Goal: Information Seeking & Learning: Learn about a topic

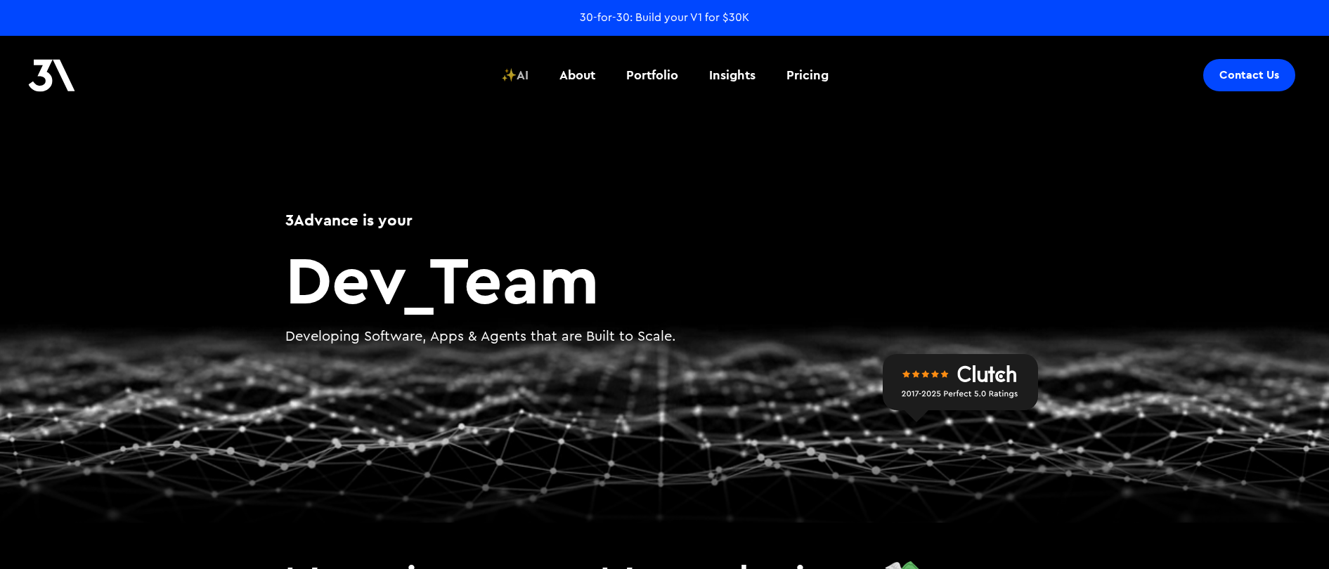
click at [526, 77] on div "✨AI" at bounding box center [514, 75] width 27 height 18
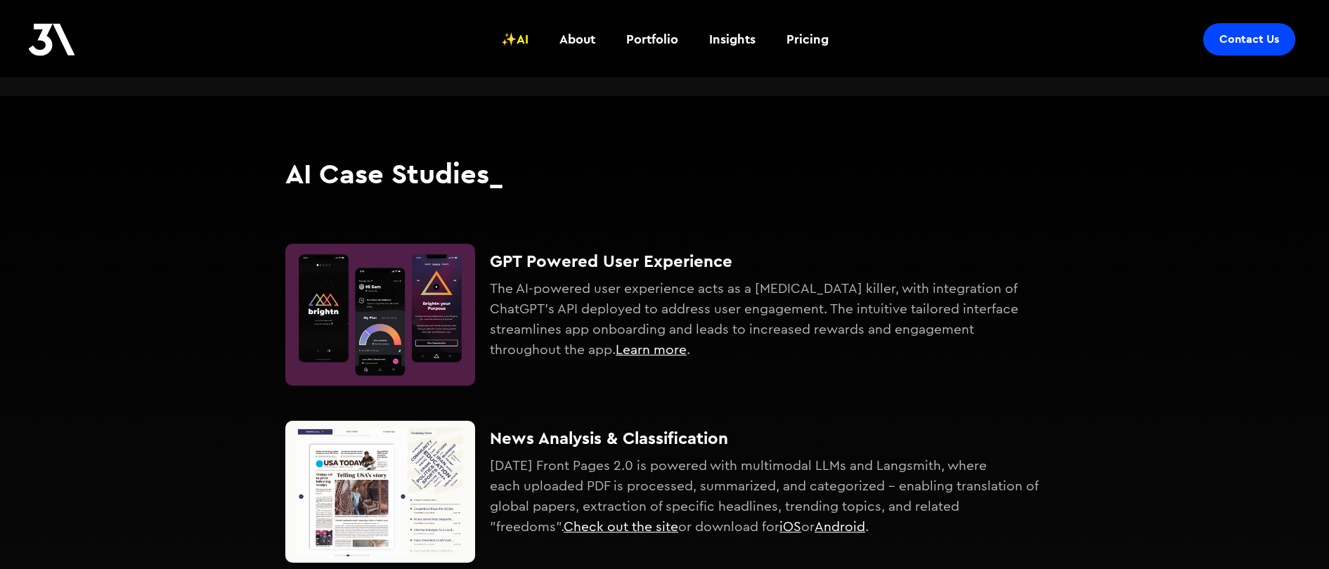
scroll to position [484, 0]
click at [406, 336] on img at bounding box center [380, 314] width 190 height 142
click at [647, 351] on link "Learn more" at bounding box center [651, 349] width 71 height 14
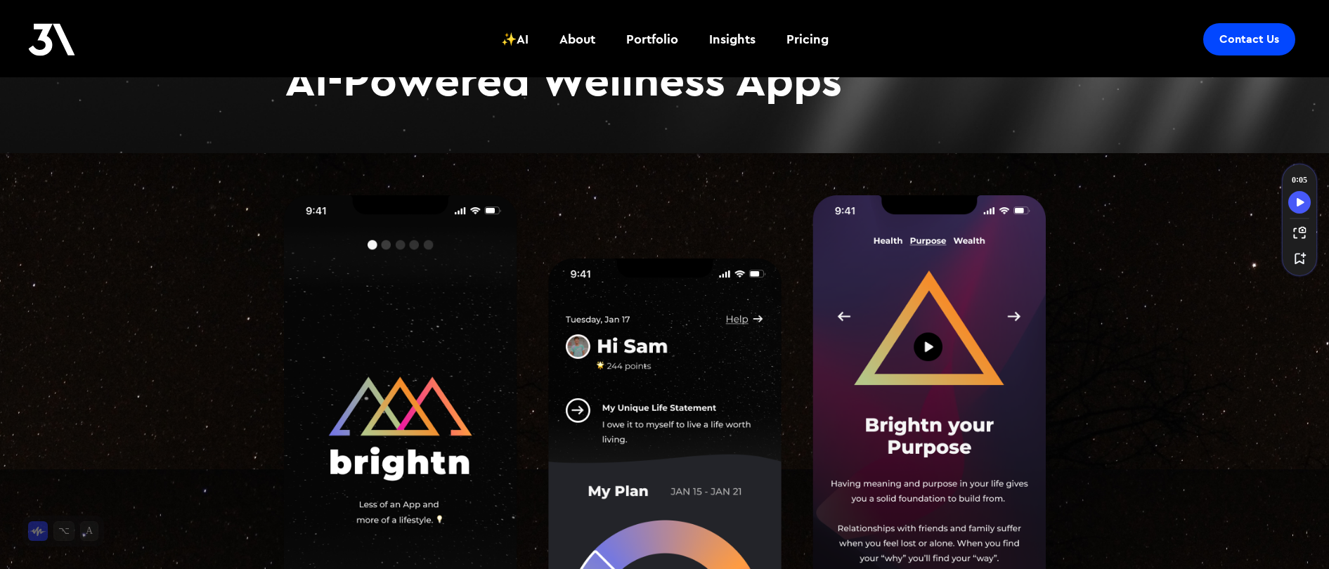
scroll to position [330, 0]
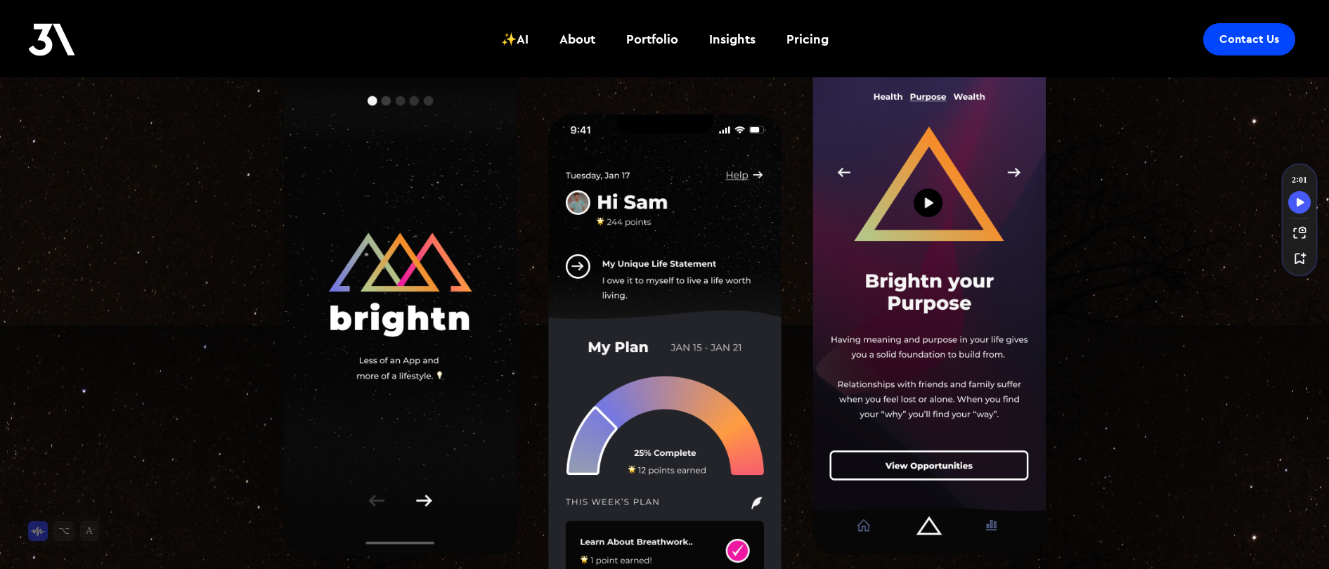
click at [933, 203] on img at bounding box center [665, 335] width 762 height 652
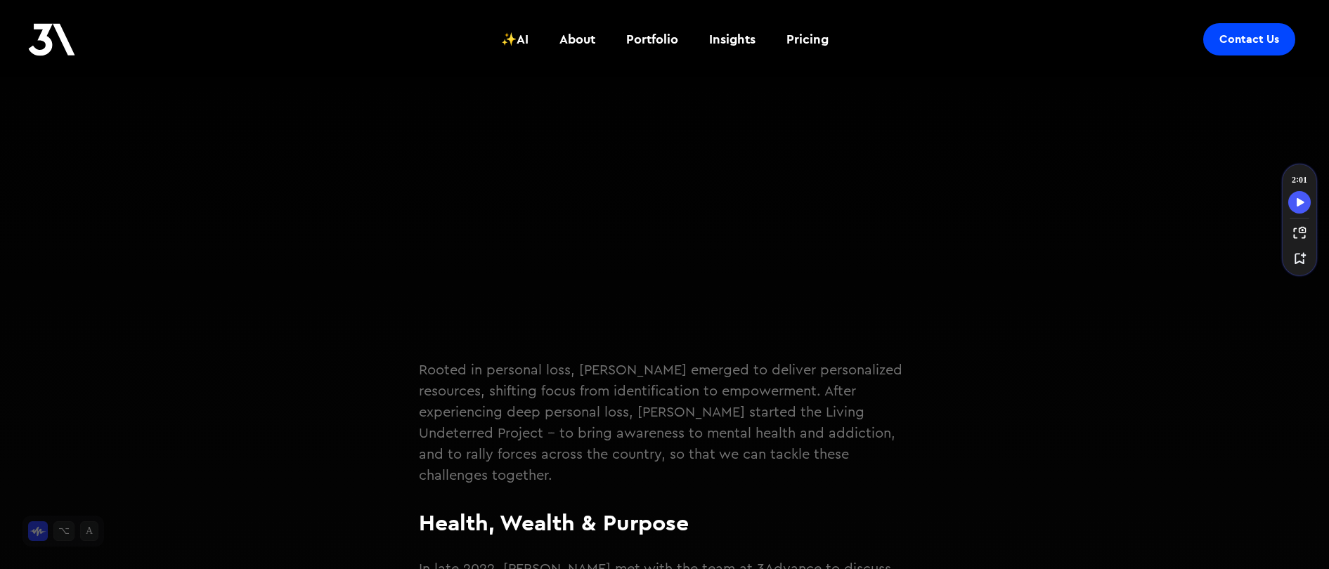
scroll to position [1548, 0]
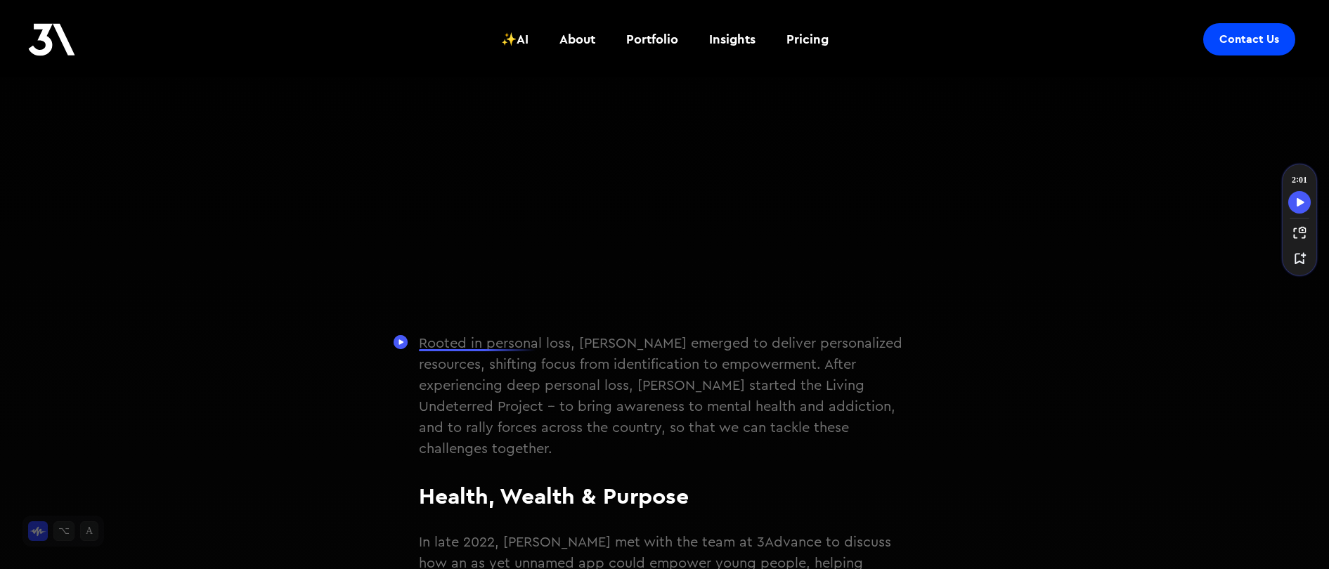
click at [399, 346] on circle "Speechify Inline player Play button" at bounding box center [401, 342] width 14 height 14
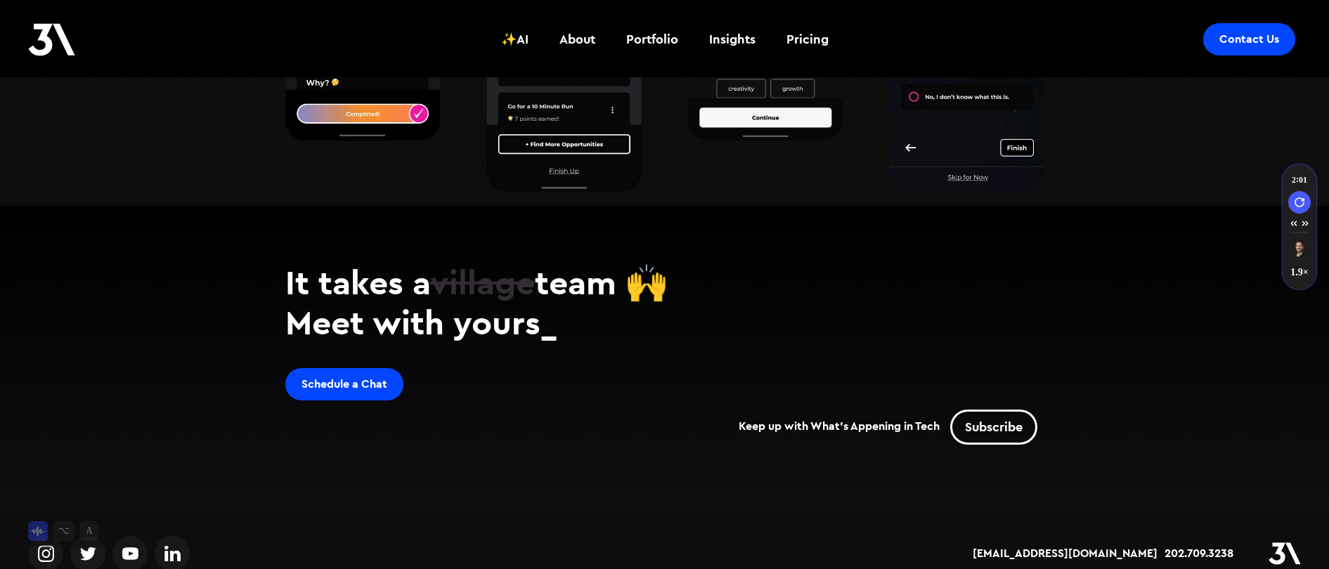
scroll to position [4098, 0]
